Goal: Information Seeking & Learning: Learn about a topic

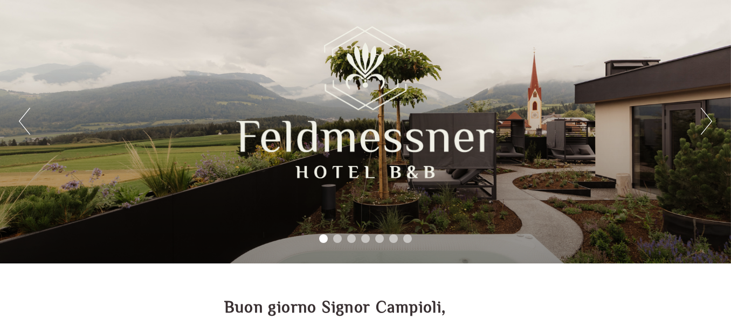
scroll to position [54, 0]
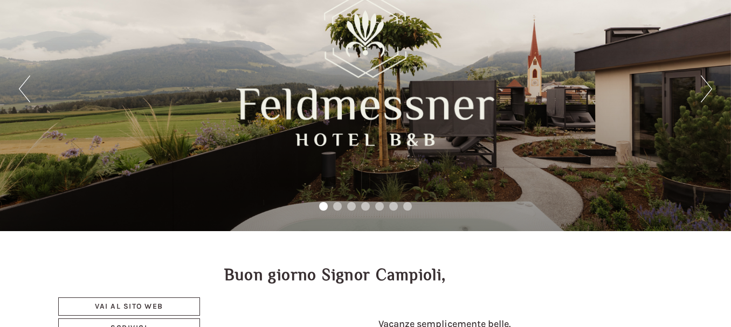
click at [697, 88] on div "Previous Next 1 2 3 4 5 6 7" at bounding box center [365, 88] width 731 height 285
click at [707, 86] on button "Next" at bounding box center [705, 88] width 11 height 27
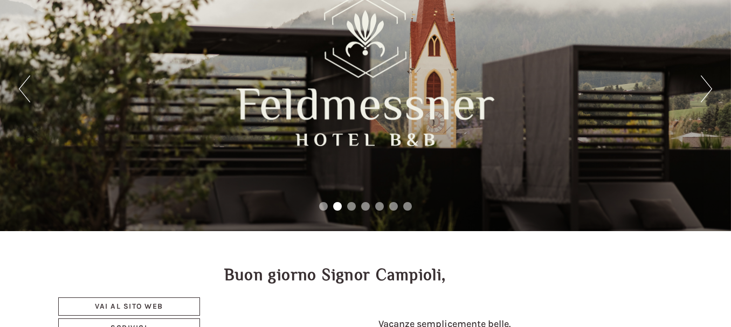
click at [709, 83] on button "Next" at bounding box center [705, 88] width 11 height 27
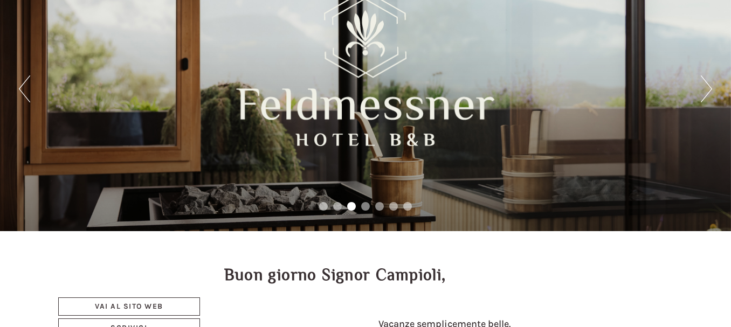
click at [707, 82] on button "Next" at bounding box center [705, 88] width 11 height 27
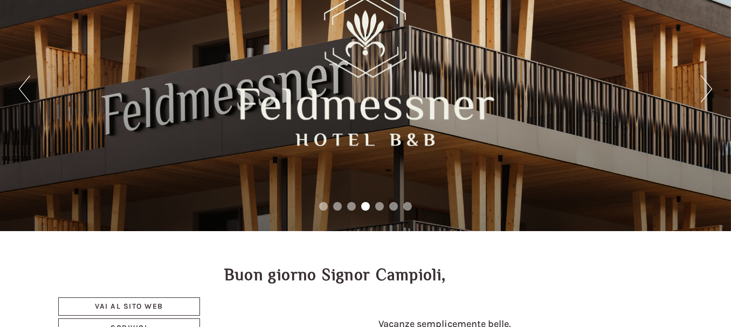
click at [703, 81] on button "Next" at bounding box center [705, 88] width 11 height 27
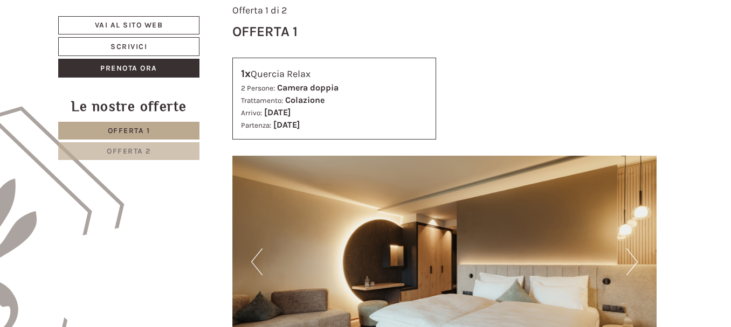
scroll to position [539, 0]
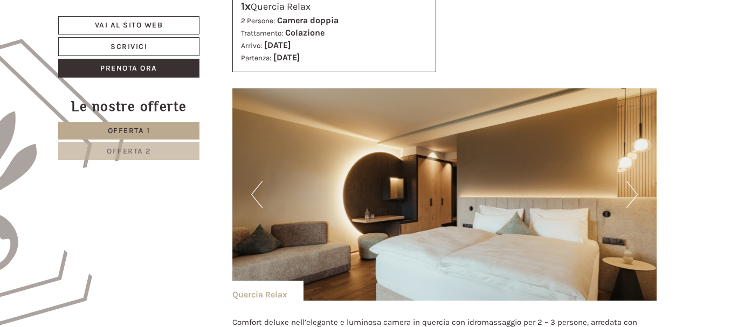
click at [630, 200] on button "Next" at bounding box center [631, 194] width 11 height 27
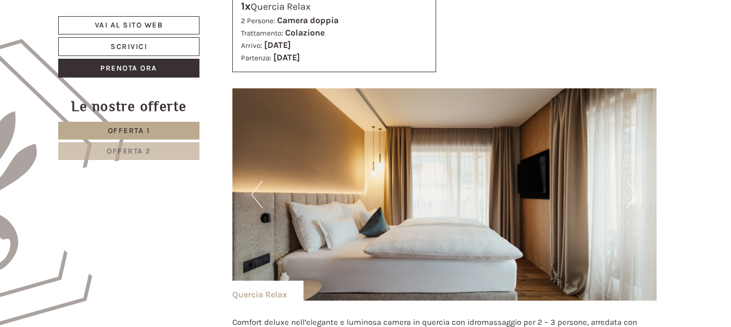
click at [632, 200] on button "Next" at bounding box center [631, 194] width 11 height 27
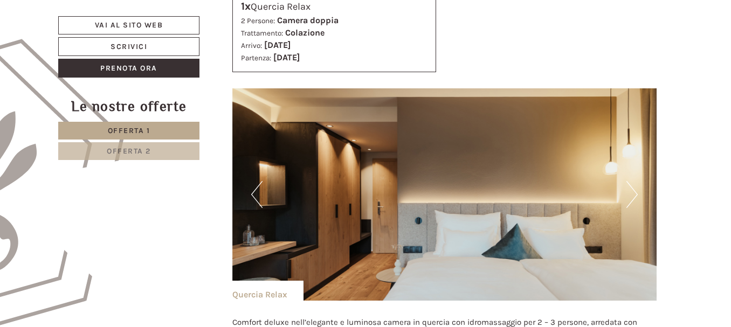
click at [632, 200] on button "Next" at bounding box center [631, 194] width 11 height 27
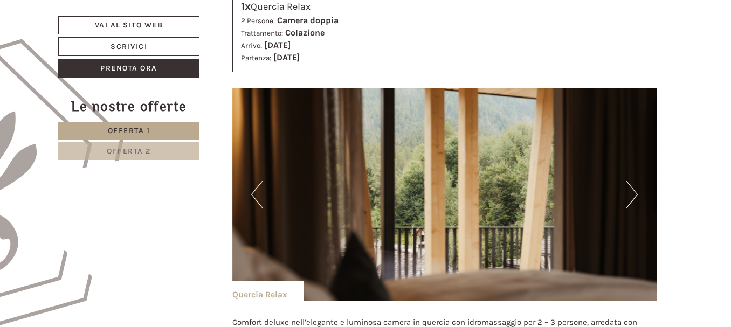
click at [632, 200] on button "Next" at bounding box center [631, 194] width 11 height 27
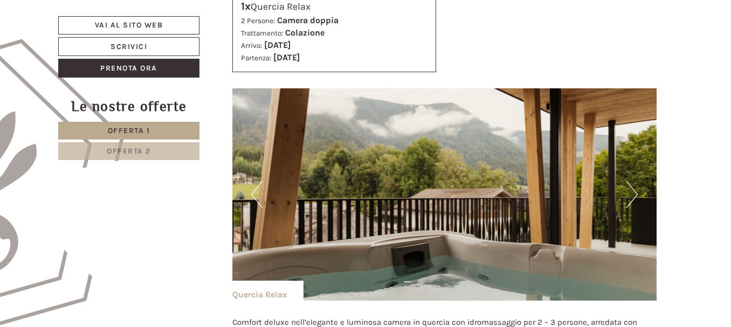
click at [634, 200] on button "Next" at bounding box center [631, 194] width 11 height 27
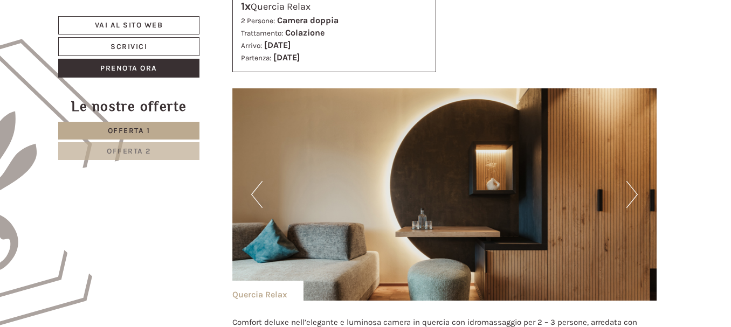
click at [634, 200] on button "Next" at bounding box center [631, 194] width 11 height 27
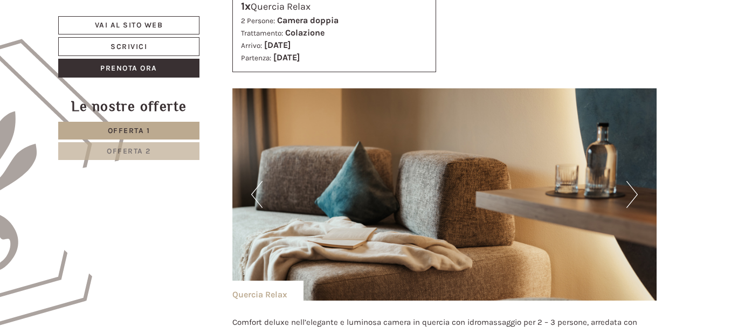
click at [634, 202] on button "Next" at bounding box center [631, 194] width 11 height 27
click at [630, 201] on button "Next" at bounding box center [631, 194] width 11 height 27
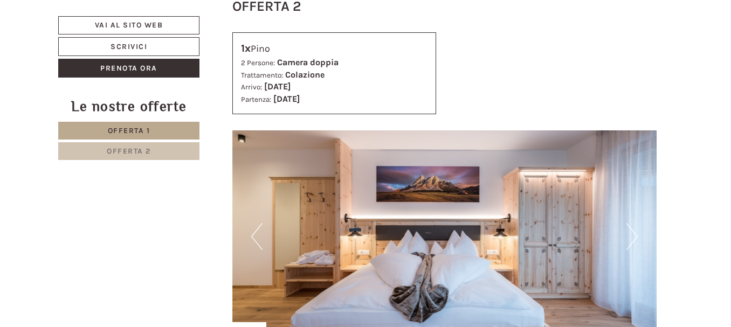
scroll to position [1293, 0]
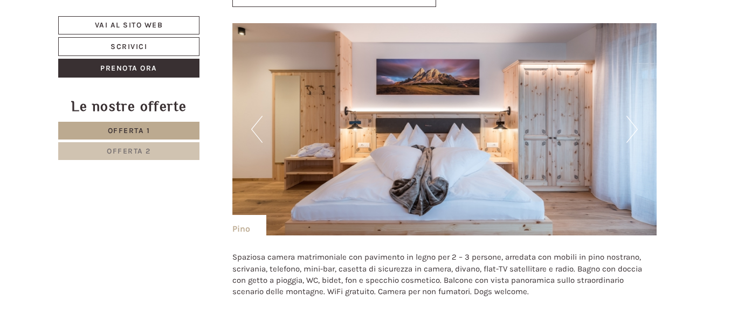
click at [632, 131] on button "Next" at bounding box center [631, 129] width 11 height 27
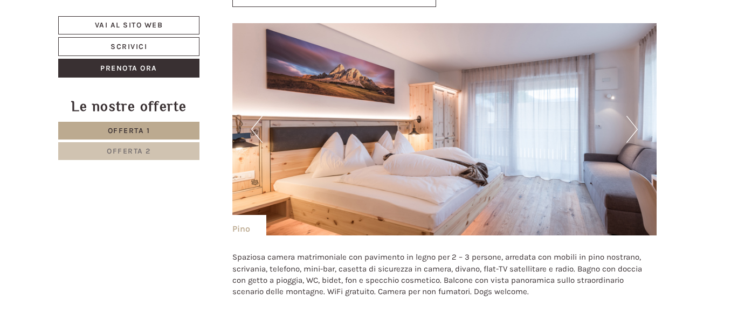
click at [636, 130] on button "Next" at bounding box center [631, 129] width 11 height 27
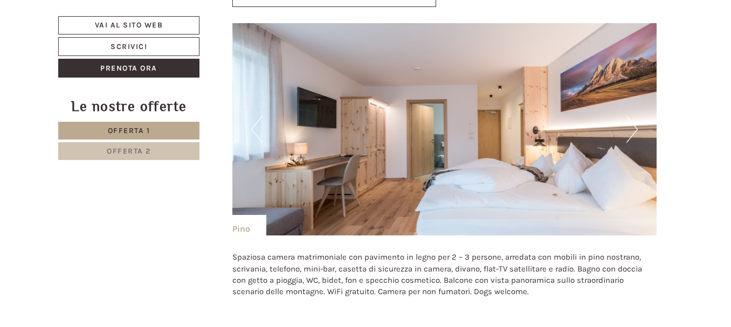
click at [636, 130] on button "Next" at bounding box center [631, 129] width 11 height 27
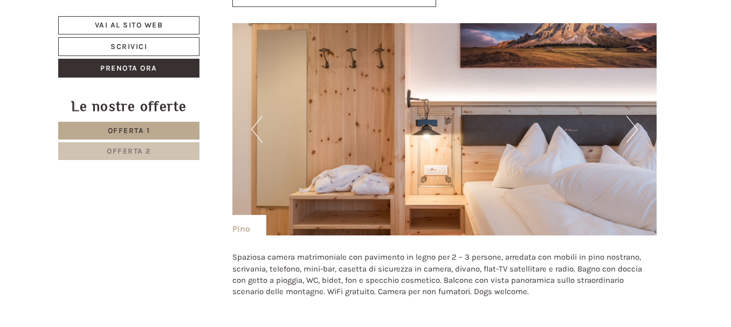
click at [636, 130] on button "Next" at bounding box center [631, 129] width 11 height 27
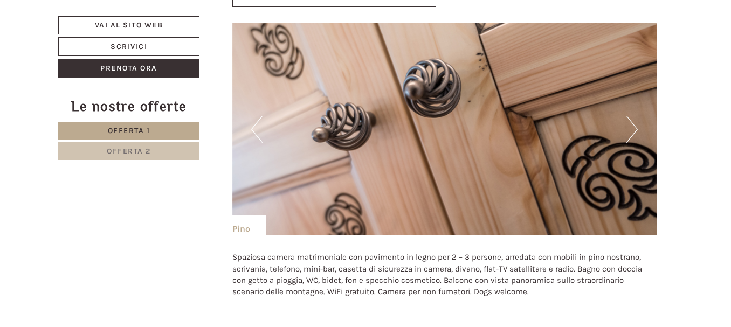
click at [637, 129] on button "Next" at bounding box center [631, 129] width 11 height 27
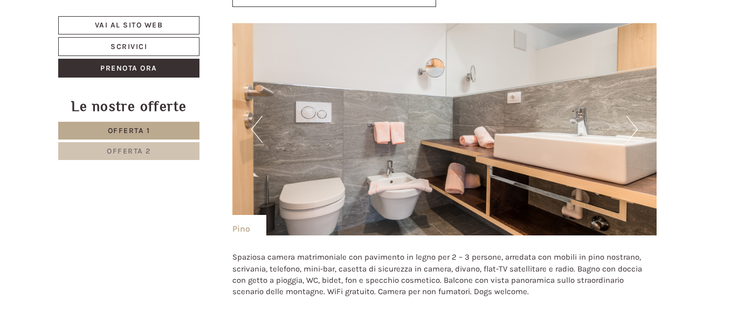
click at [637, 128] on button "Next" at bounding box center [631, 129] width 11 height 27
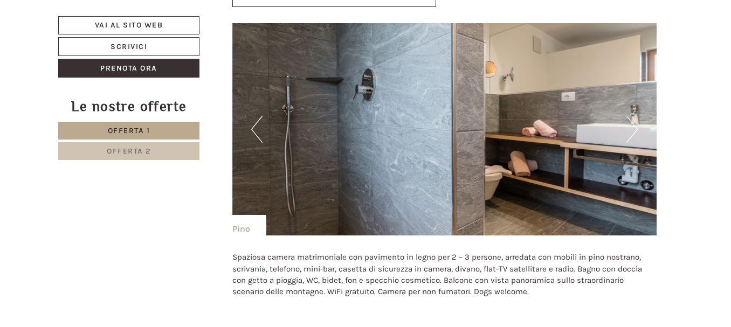
click at [637, 128] on button "Next" at bounding box center [631, 129] width 11 height 27
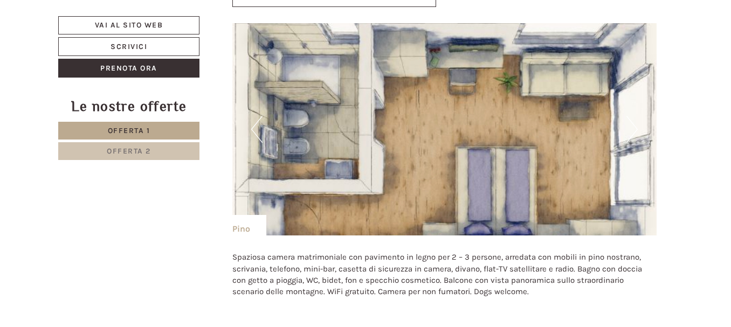
click at [637, 128] on button "Next" at bounding box center [631, 129] width 11 height 27
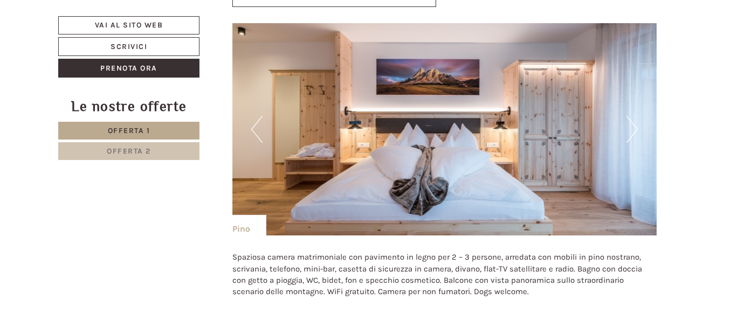
click at [637, 128] on button "Next" at bounding box center [631, 129] width 11 height 27
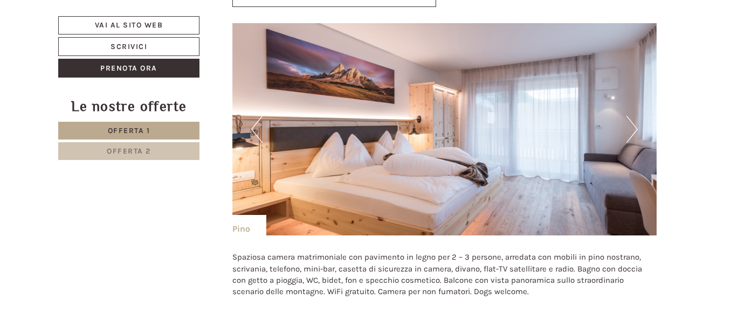
click at [637, 128] on button "Next" at bounding box center [631, 129] width 11 height 27
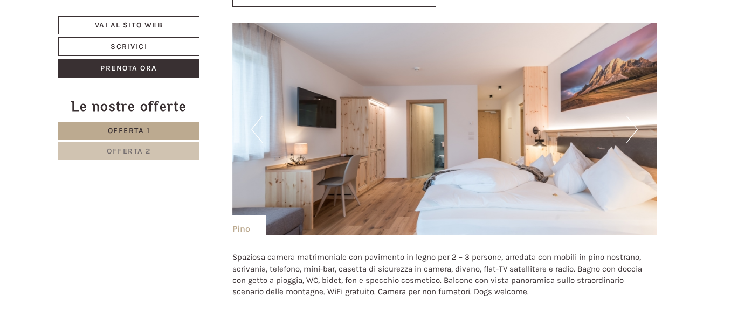
click at [637, 128] on button "Next" at bounding box center [631, 129] width 11 height 27
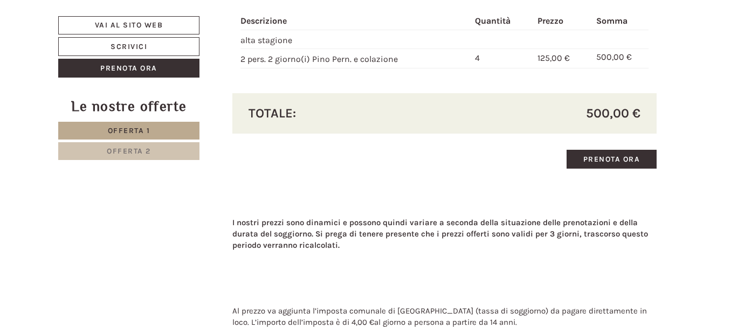
scroll to position [1670, 0]
